Goal: Find contact information: Find contact information

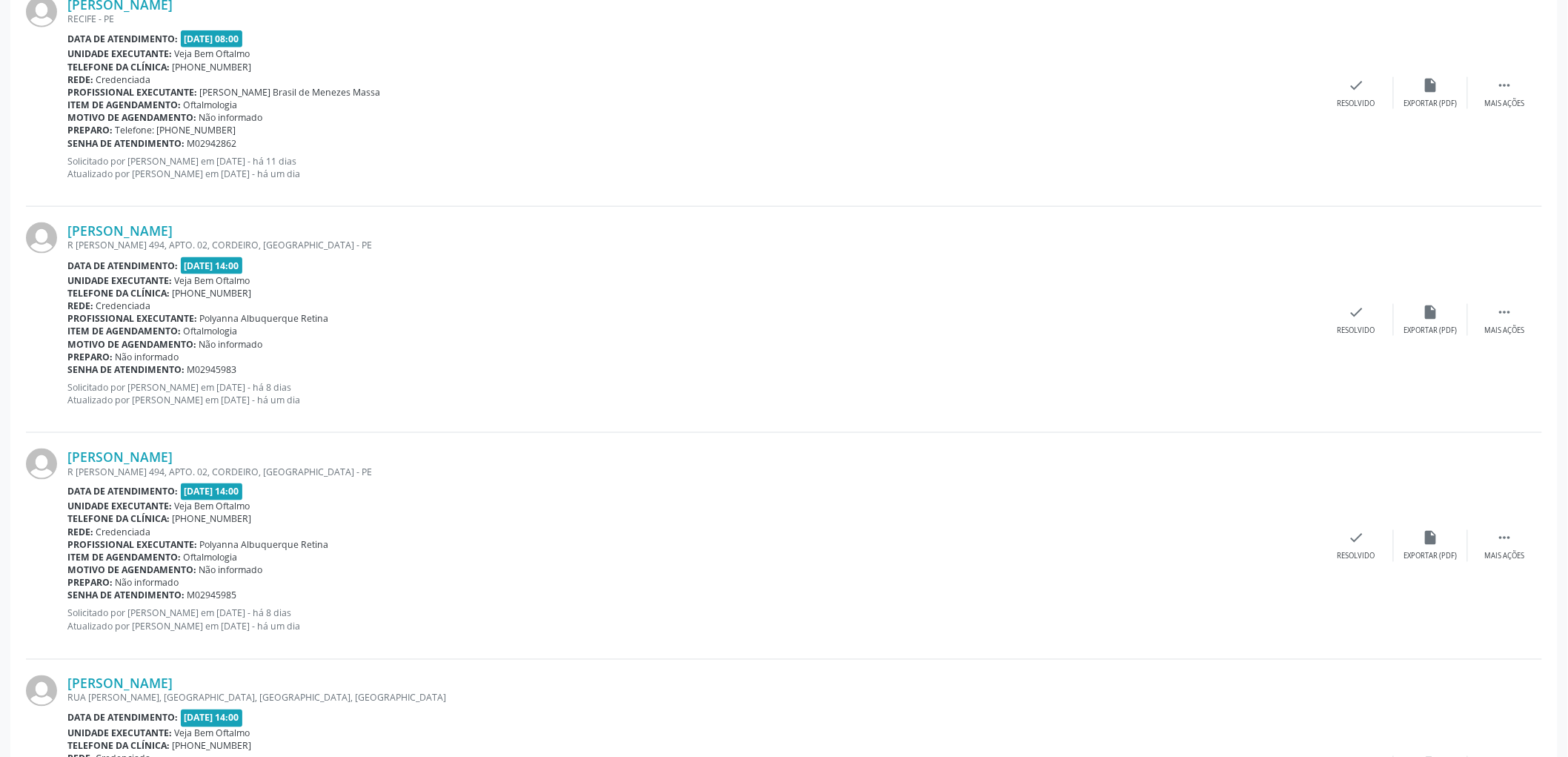
scroll to position [741, 0]
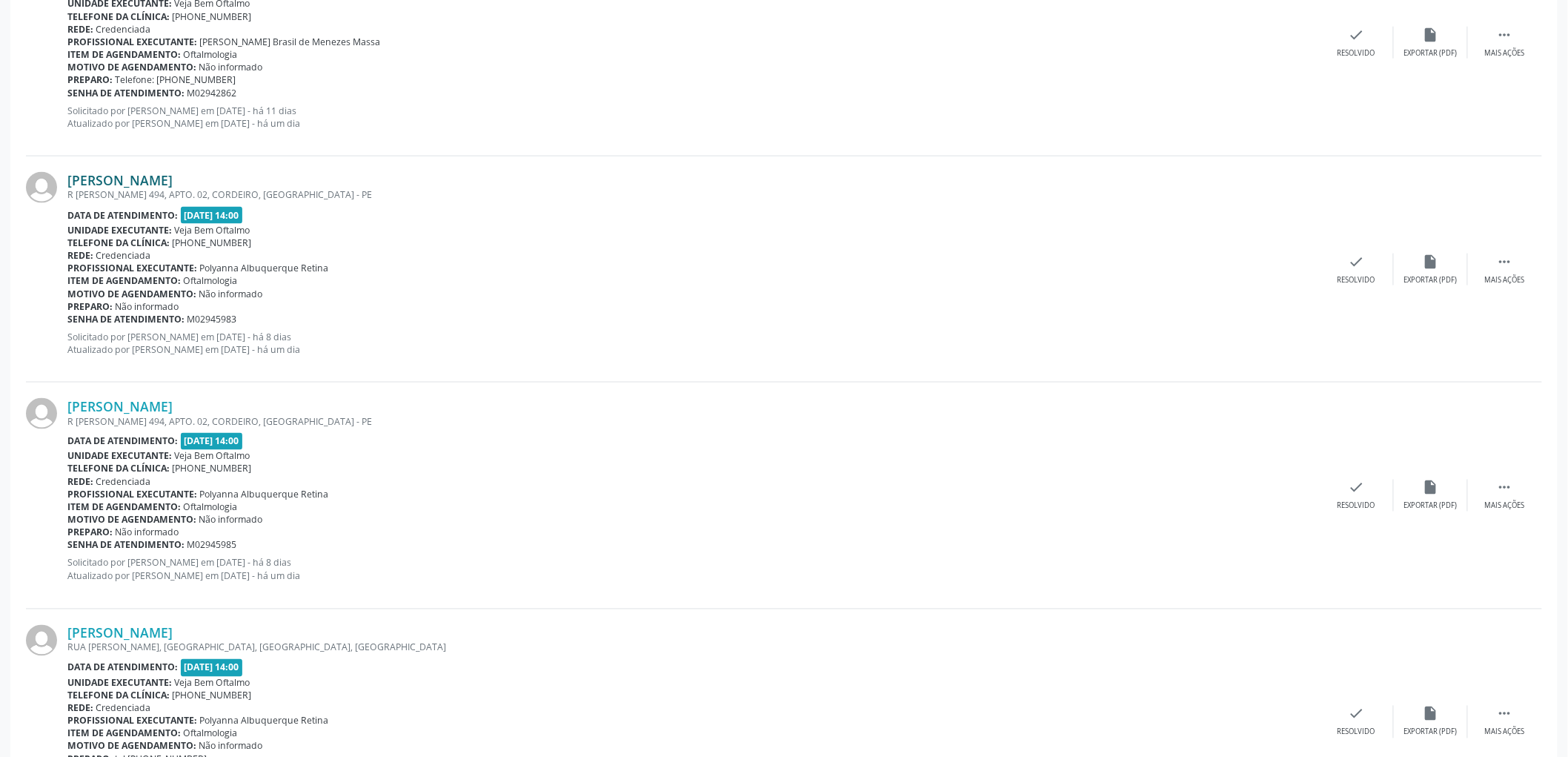
click at [150, 174] on link "[PERSON_NAME]" at bounding box center [120, 181] width 105 height 17
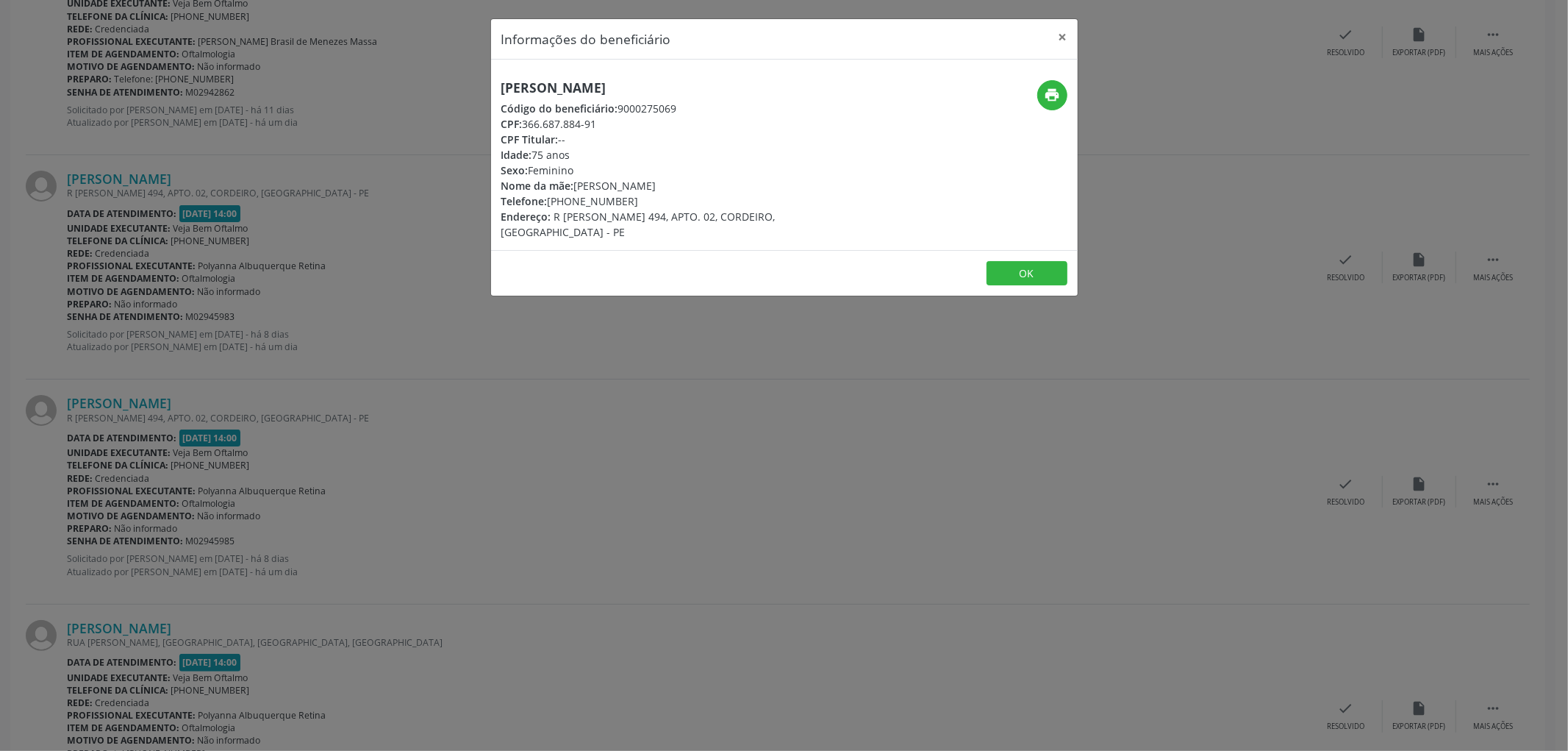
drag, startPoint x: 702, startPoint y: 89, endPoint x: 500, endPoint y: 86, distance: 202.0
click at [501, 86] on h5 "[PERSON_NAME]" at bounding box center [687, 88] width 371 height 16
copy h5 "[PERSON_NAME]"
click at [1026, 261] on button "OK" at bounding box center [1026, 273] width 81 height 25
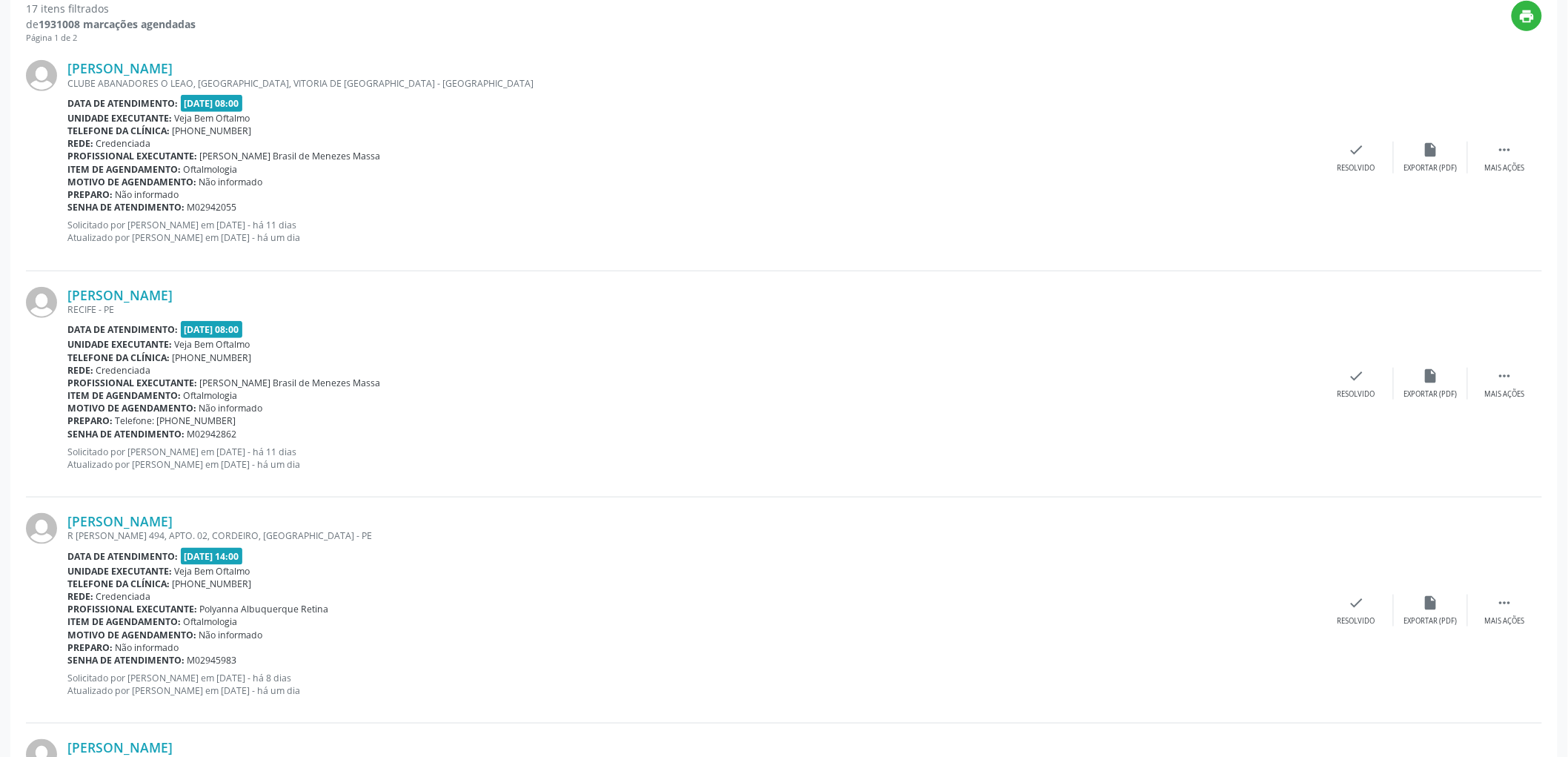
scroll to position [165, 0]
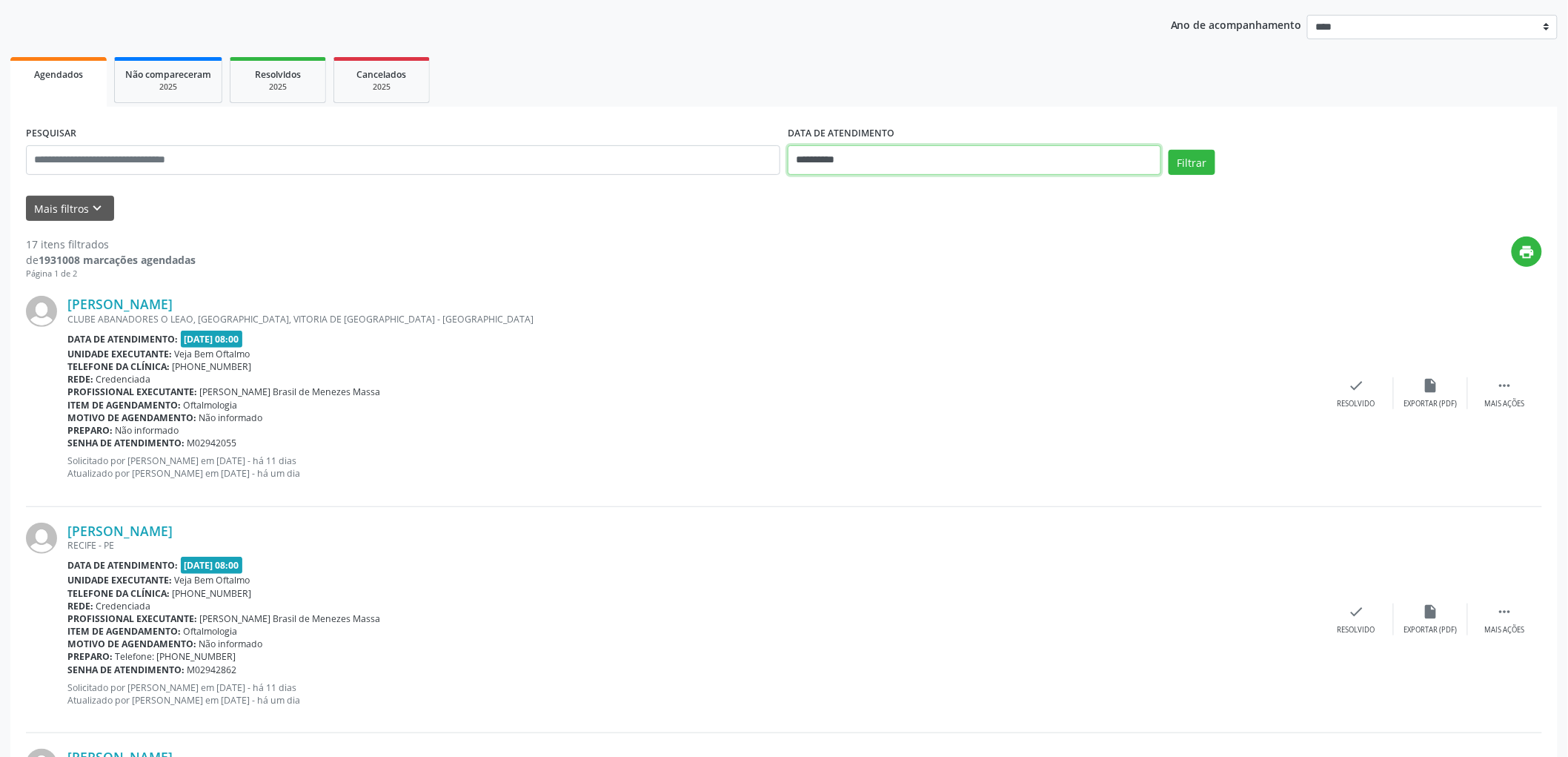
click at [853, 150] on input "**********" at bounding box center [975, 160] width 374 height 29
click at [806, 195] on span at bounding box center [800, 188] width 25 height 25
select select "*"
click at [871, 355] on span "30" at bounding box center [869, 355] width 29 height 29
type input "**********"
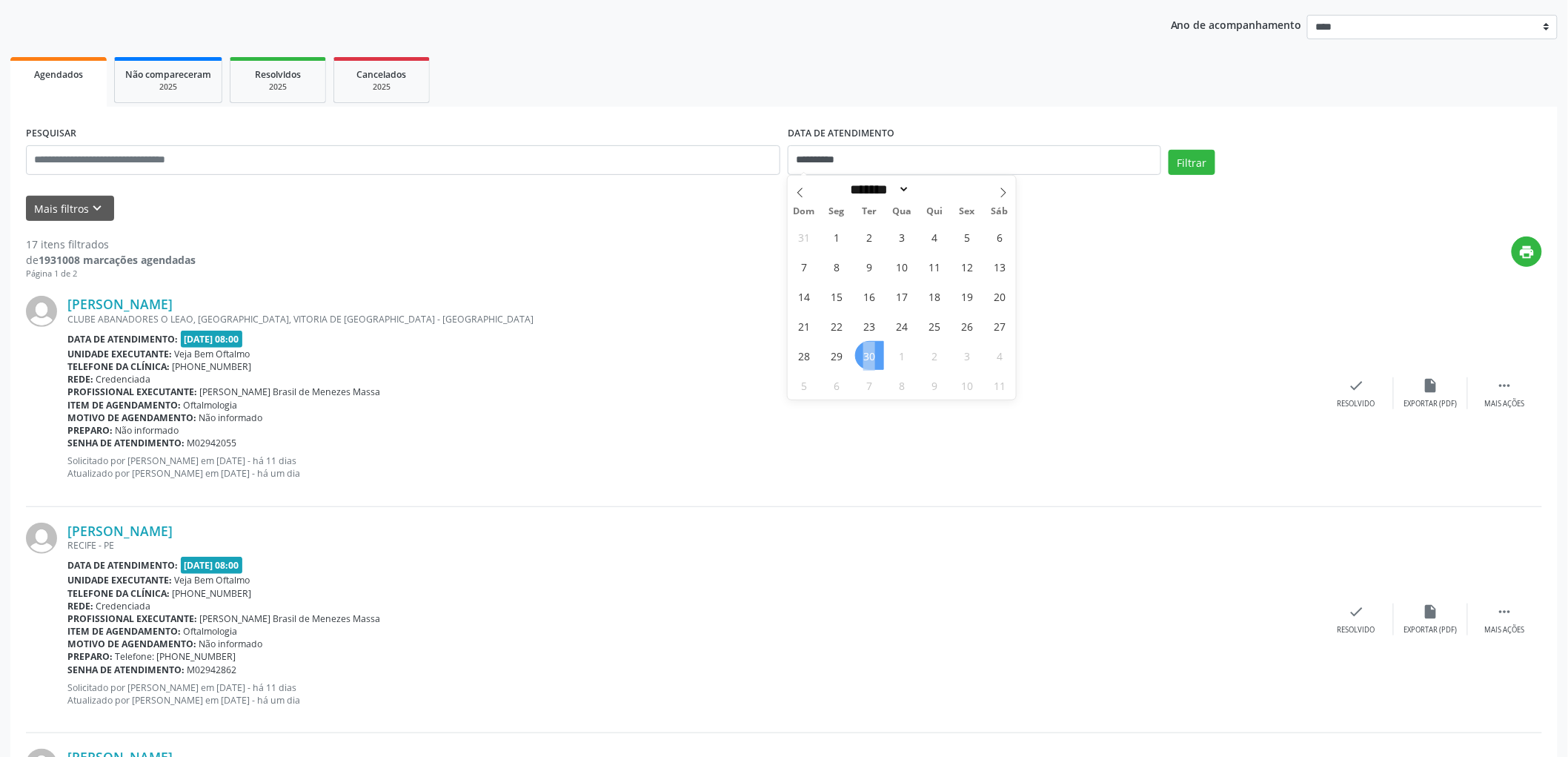
click at [871, 355] on span "30" at bounding box center [869, 355] width 29 height 29
click at [1198, 150] on button "Filtrar" at bounding box center [1191, 162] width 47 height 25
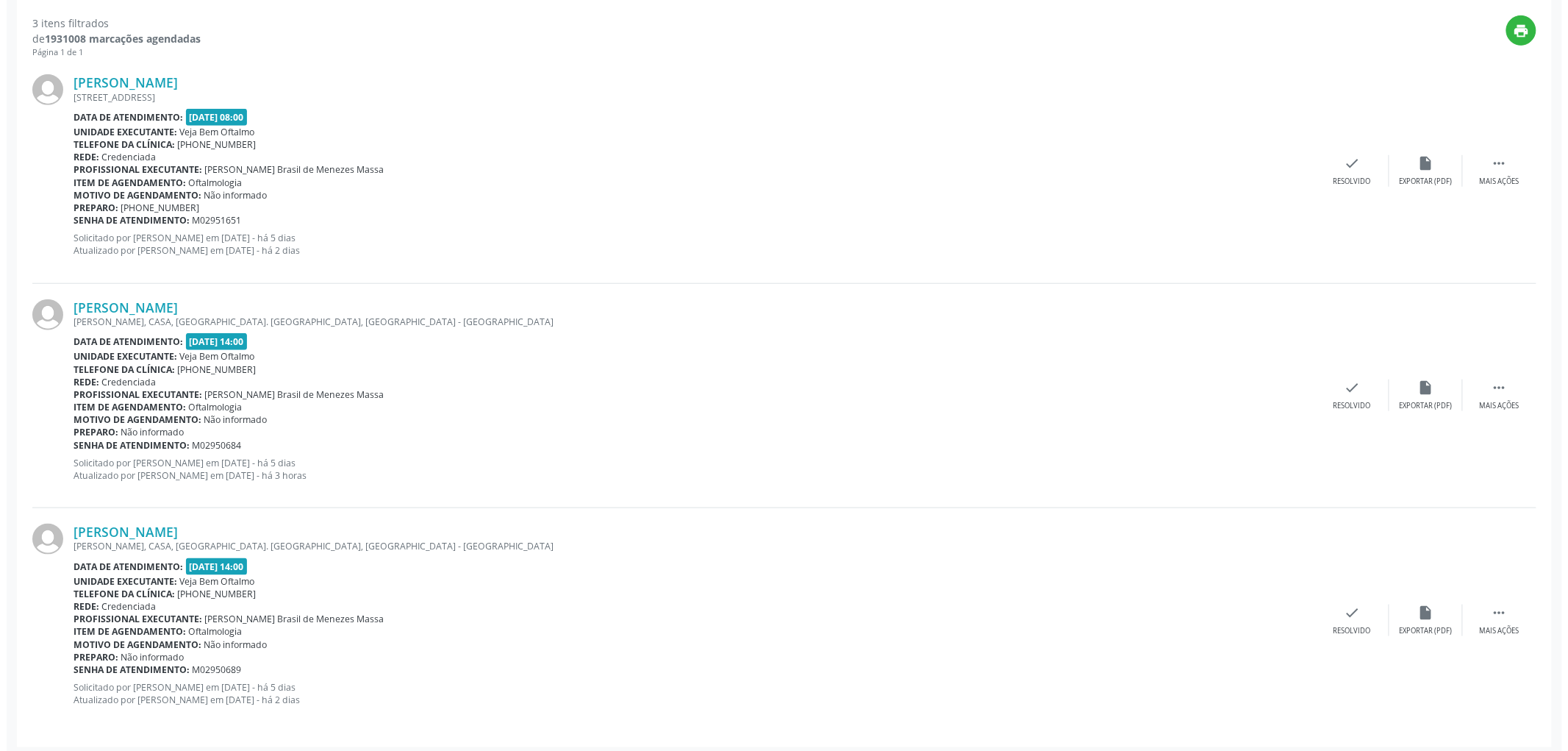
scroll to position [388, 0]
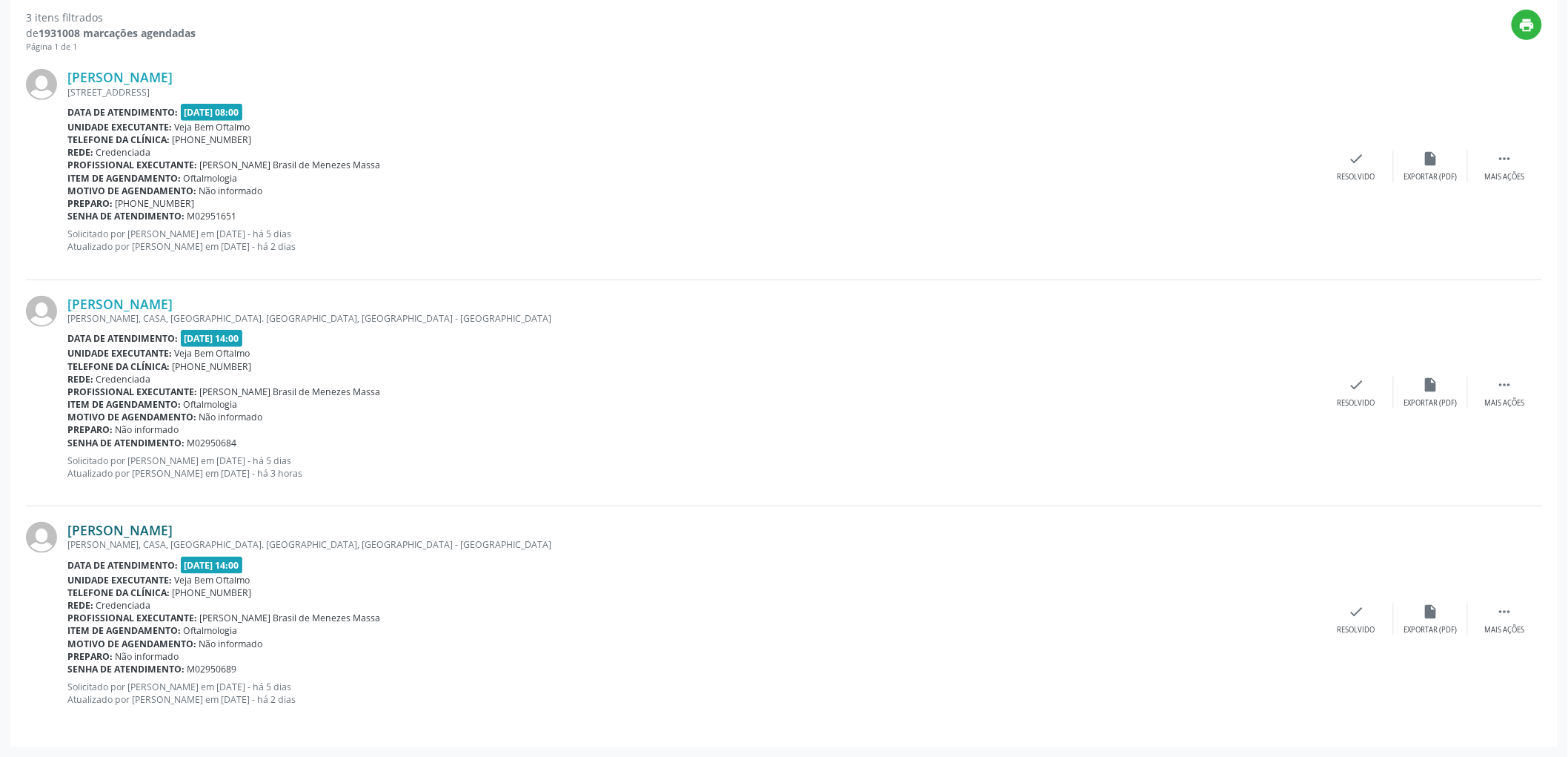
click at [167, 530] on link "[PERSON_NAME]" at bounding box center [120, 530] width 105 height 17
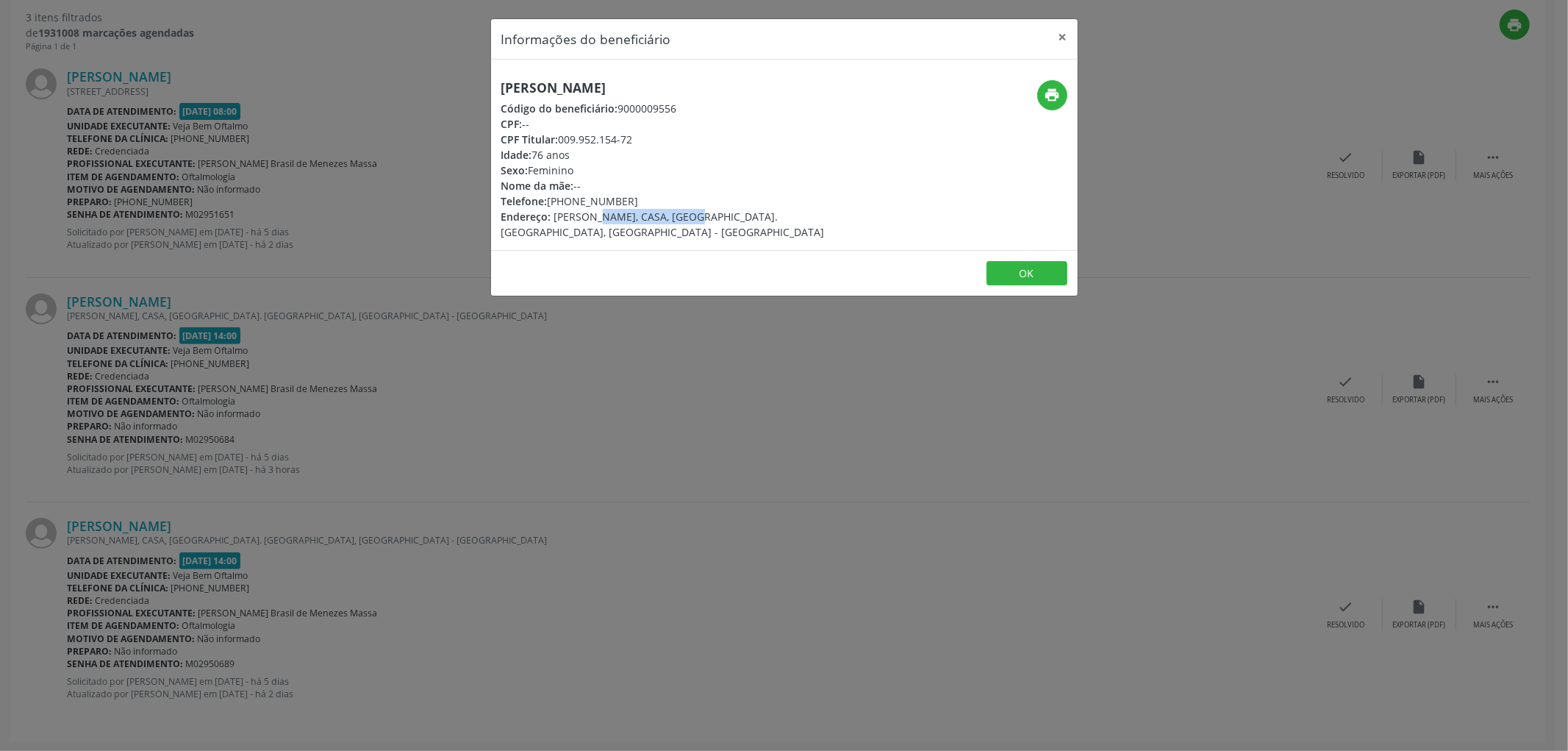
drag, startPoint x: 554, startPoint y: 216, endPoint x: 649, endPoint y: 216, distance: 95.0
click at [649, 216] on span "[PERSON_NAME], CASA, [GEOGRAPHIC_DATA]. [GEOGRAPHIC_DATA], [GEOGRAPHIC_DATA] - …" at bounding box center [663, 224] width 323 height 29
click at [612, 216] on span "[PERSON_NAME], CASA, [GEOGRAPHIC_DATA]. [GEOGRAPHIC_DATA], [GEOGRAPHIC_DATA] - …" at bounding box center [663, 224] width 323 height 29
click at [552, 217] on span "[PERSON_NAME], CASA, [GEOGRAPHIC_DATA]. [GEOGRAPHIC_DATA], [GEOGRAPHIC_DATA] - …" at bounding box center [663, 224] width 323 height 29
click at [571, 217] on span "[PERSON_NAME], CASA, [GEOGRAPHIC_DATA]. [GEOGRAPHIC_DATA], [GEOGRAPHIC_DATA] - …" at bounding box center [663, 224] width 323 height 29
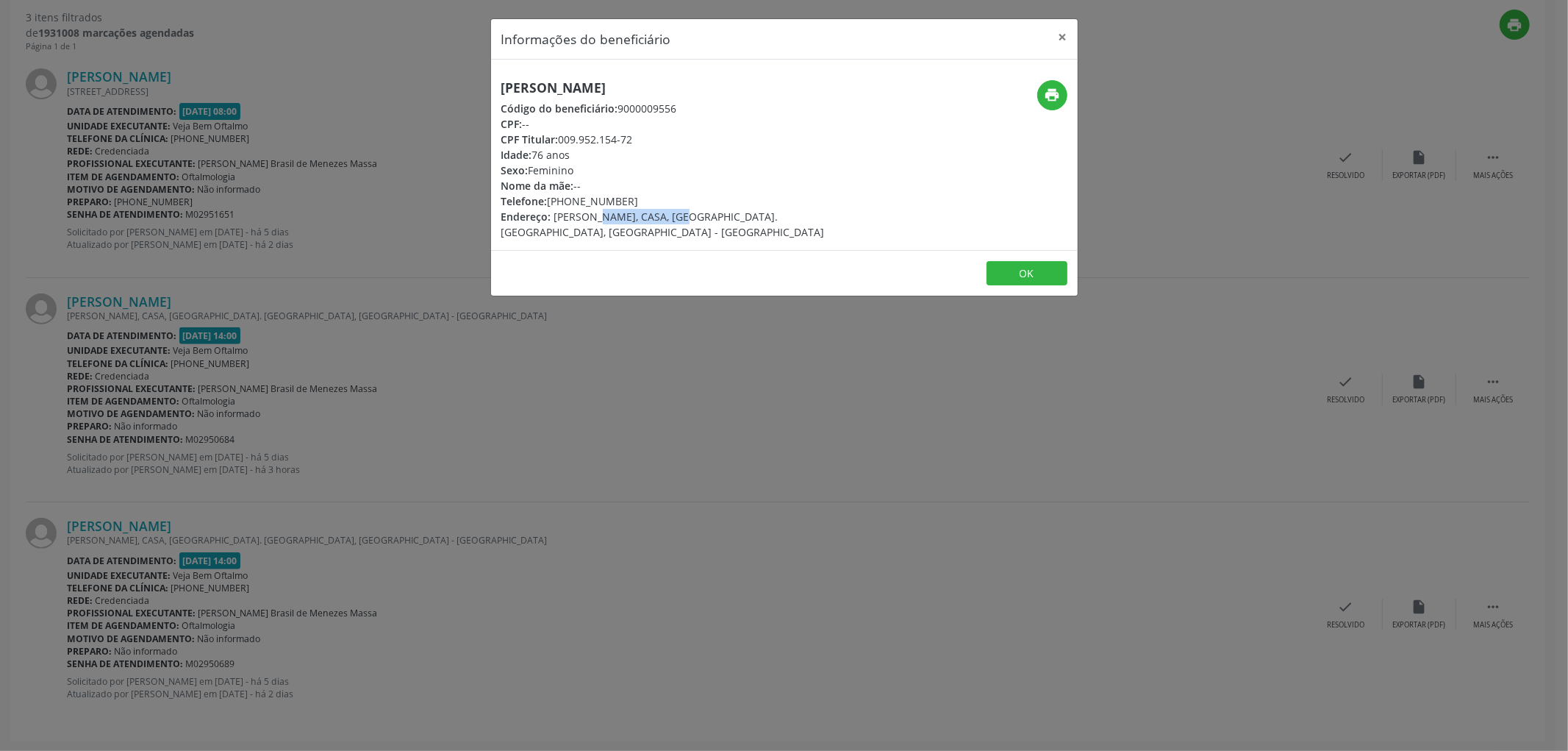
drag, startPoint x: 553, startPoint y: 216, endPoint x: 645, endPoint y: 213, distance: 92.0
click at [645, 213] on span "[PERSON_NAME], CASA, [GEOGRAPHIC_DATA]. [GEOGRAPHIC_DATA], [GEOGRAPHIC_DATA] - …" at bounding box center [663, 224] width 323 height 29
drag, startPoint x: 646, startPoint y: 215, endPoint x: 552, endPoint y: 213, distance: 94.0
click at [552, 213] on span "[PERSON_NAME], CASA, [GEOGRAPHIC_DATA]. [GEOGRAPHIC_DATA], [GEOGRAPHIC_DATA] - …" at bounding box center [663, 224] width 323 height 29
copy span "[PERSON_NAME]"
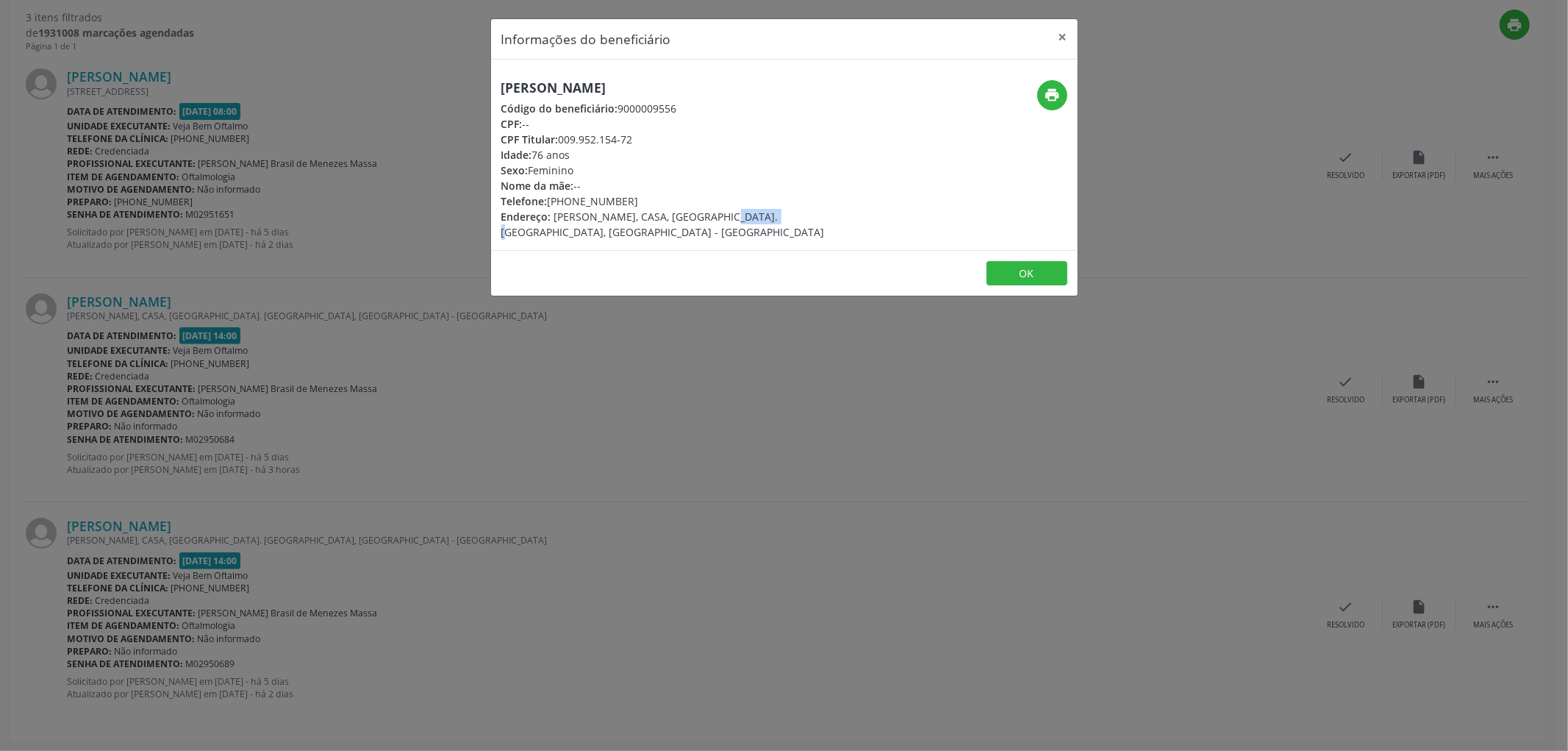
drag, startPoint x: 681, startPoint y: 216, endPoint x: 725, endPoint y: 213, distance: 44.1
click at [725, 213] on span "[PERSON_NAME], CASA, [GEOGRAPHIC_DATA]. [GEOGRAPHIC_DATA], [GEOGRAPHIC_DATA] - …" at bounding box center [663, 224] width 323 height 29
copy span "JARDIM S"
